Goal: Information Seeking & Learning: Learn about a topic

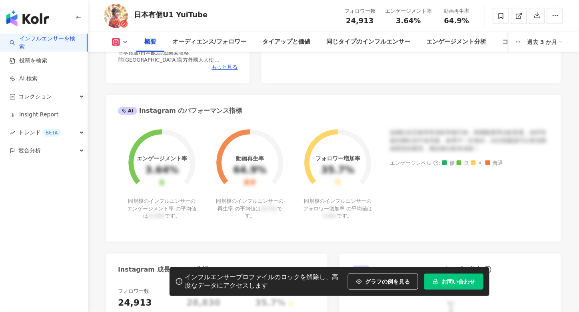
scroll to position [271, 0]
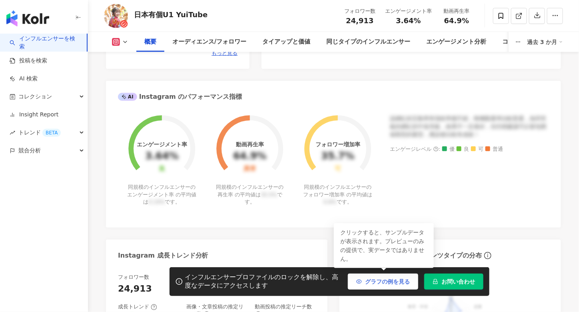
click at [373, 279] on span "グラフの例を見る" at bounding box center [387, 282] width 45 height 6
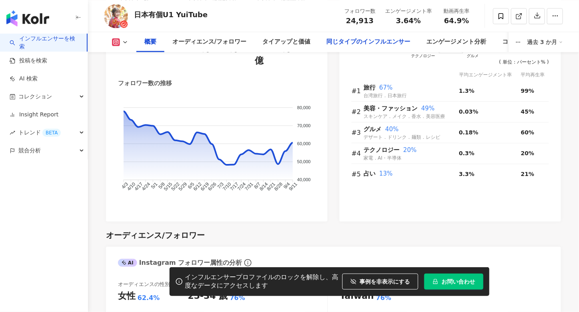
scroll to position [548, 0]
